Goal: Ask a question

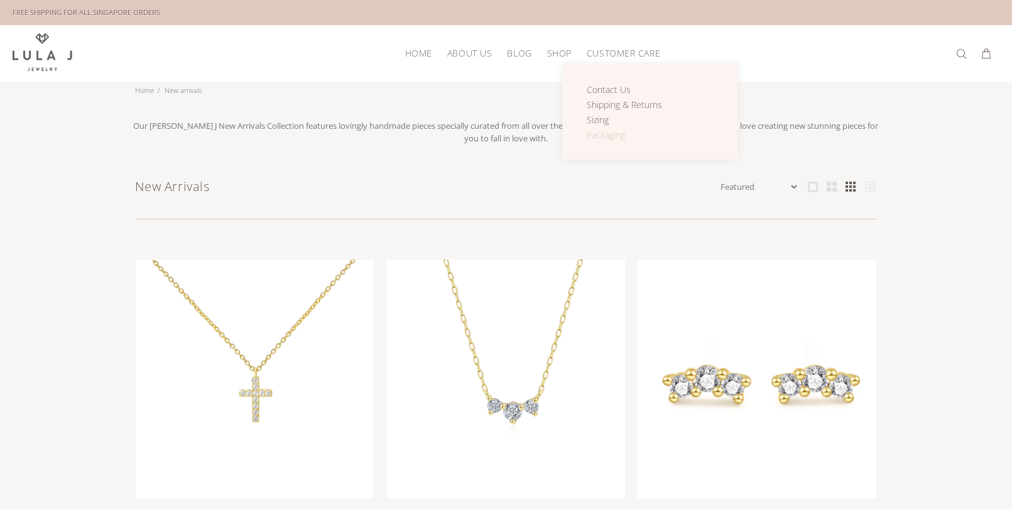
click at [606, 136] on span "Packaging" at bounding box center [606, 135] width 38 height 12
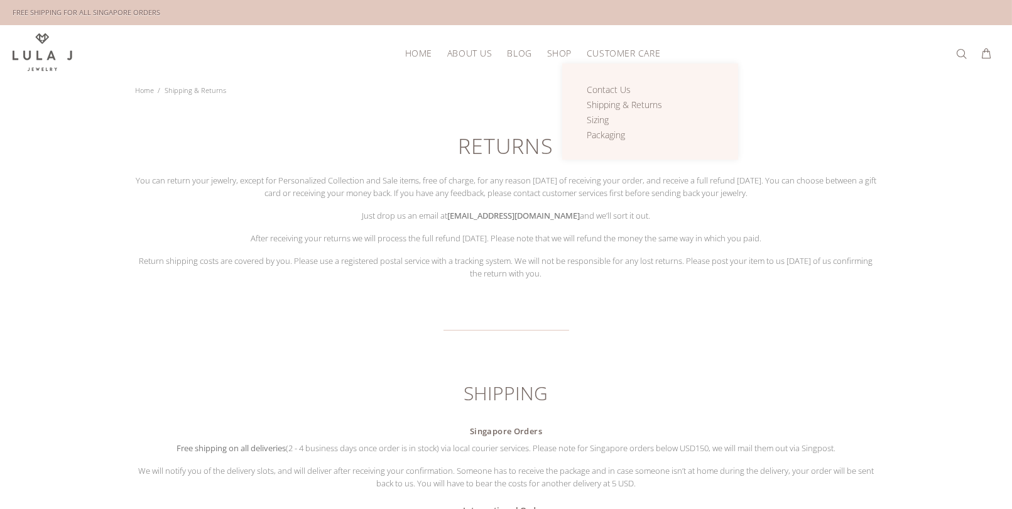
click at [623, 55] on span "CUSTOMER CARE" at bounding box center [624, 52] width 74 height 9
click at [596, 114] on span "Sizing" at bounding box center [598, 120] width 22 height 12
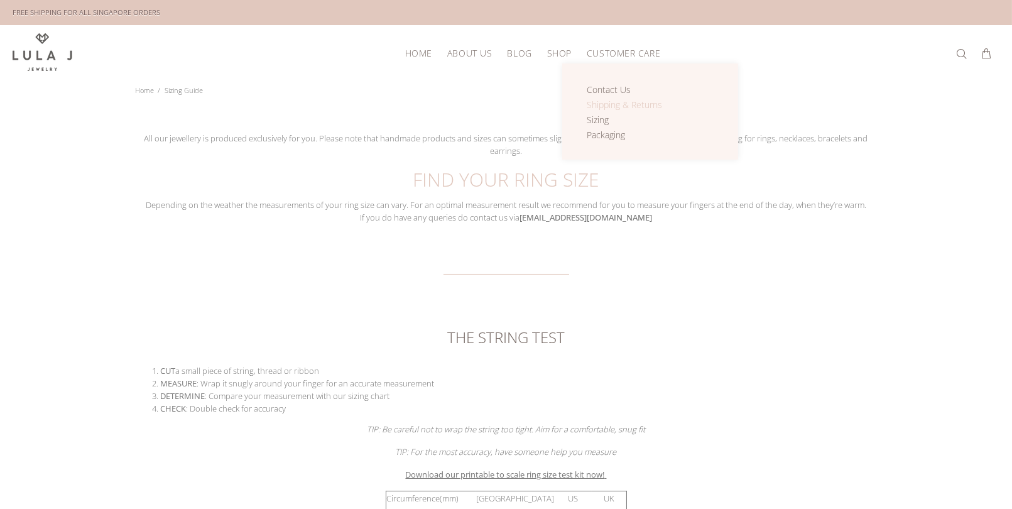
click at [611, 99] on span "Shipping & Returns" at bounding box center [624, 105] width 75 height 12
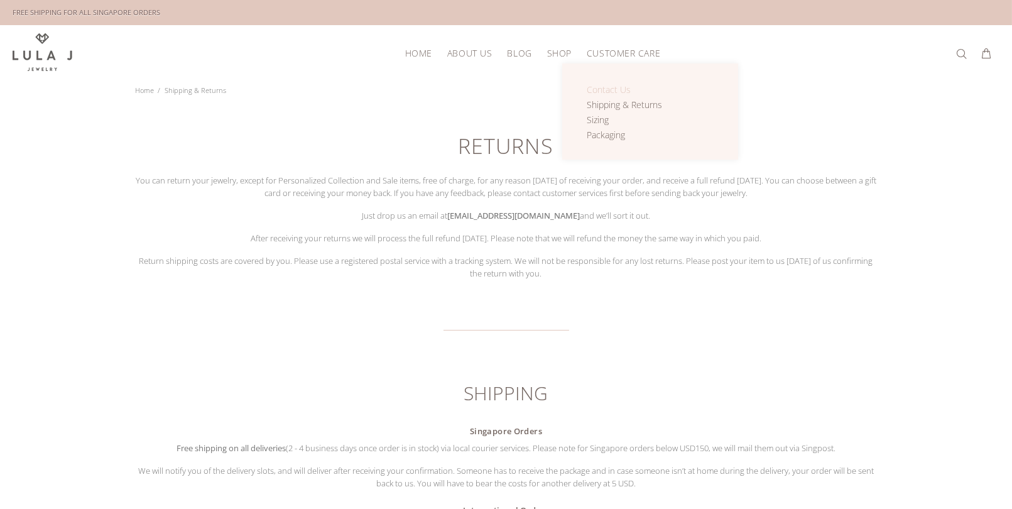
click at [615, 89] on span "Contact Us" at bounding box center [609, 90] width 44 height 12
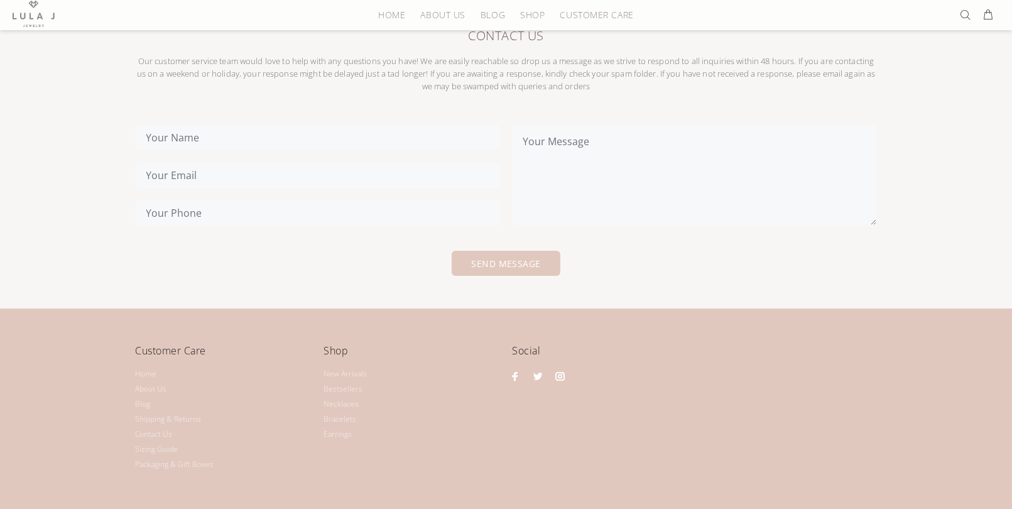
scroll to position [116, 0]
click at [513, 212] on textarea at bounding box center [695, 174] width 365 height 101
click at [400, 321] on div "Customer Care Home About Us Blog Shipping & Returns Contact Us Sizing Guide Pac…" at bounding box center [506, 388] width 754 height 163
click at [366, 124] on input "text" at bounding box center [318, 136] width 365 height 25
click at [288, 281] on form "SEND MESSAGE" at bounding box center [507, 207] width 742 height 167
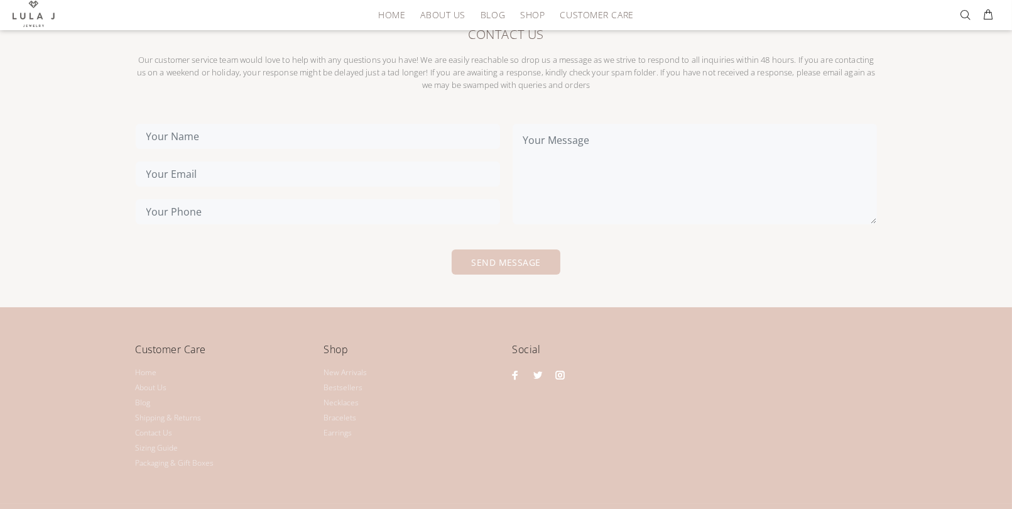
scroll to position [13, 0]
